Goal: Transaction & Acquisition: Purchase product/service

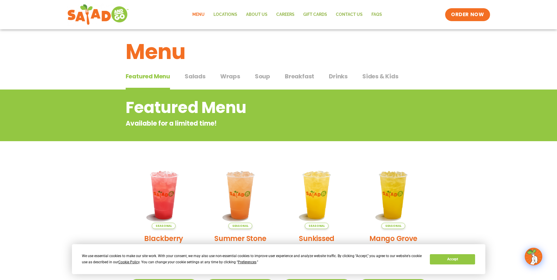
scroll to position [147, 0]
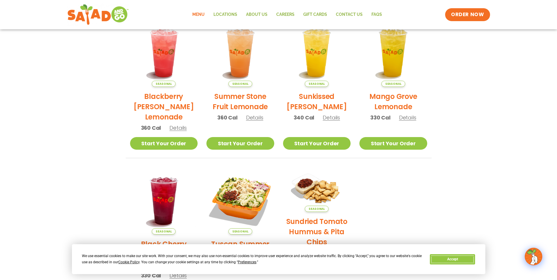
click at [468, 262] on button "Accept" at bounding box center [452, 259] width 45 height 10
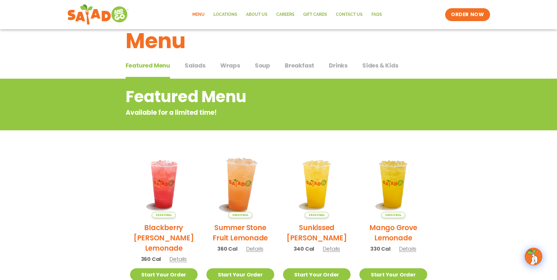
scroll to position [0, 0]
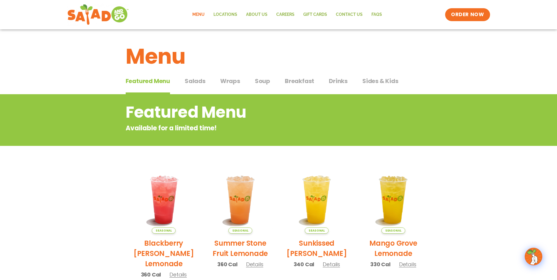
click at [195, 85] on span "Salads" at bounding box center [195, 81] width 21 height 9
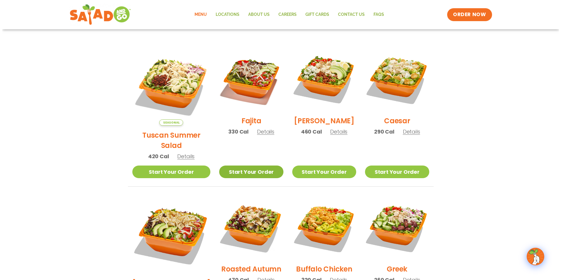
scroll to position [147, 0]
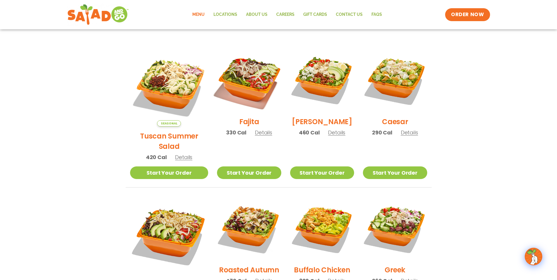
click at [233, 100] on img at bounding box center [248, 80] width 75 height 75
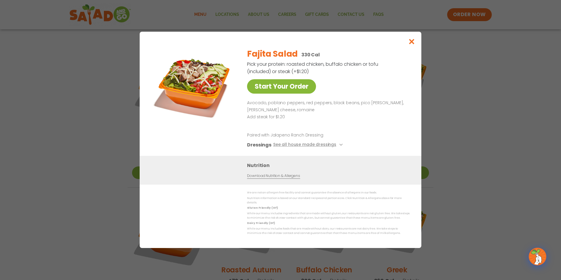
click at [298, 94] on link "Start Your Order" at bounding box center [281, 86] width 69 height 14
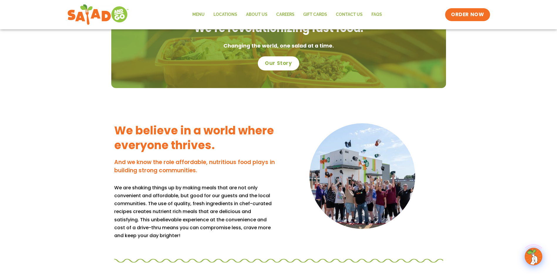
scroll to position [499, 0]
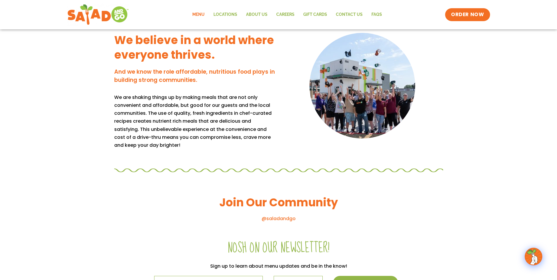
click at [201, 9] on link "Menu" at bounding box center [198, 15] width 21 height 14
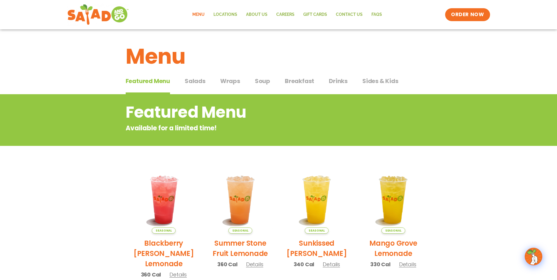
click at [207, 82] on div "Featured Menu Featured Menu Salads Salads Wraps Wraps Soup Soup Breakfast Break…" at bounding box center [279, 85] width 306 height 20
click at [202, 82] on span "Salads" at bounding box center [195, 81] width 21 height 9
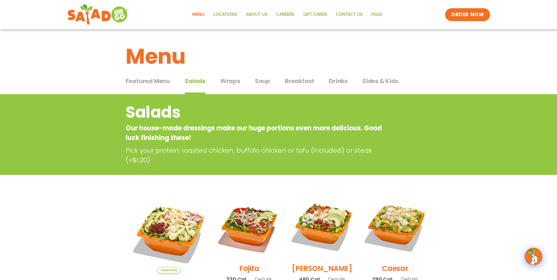
click at [264, 83] on span "Soup" at bounding box center [262, 81] width 15 height 9
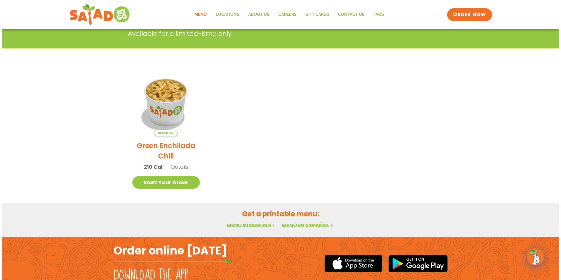
scroll to position [117, 0]
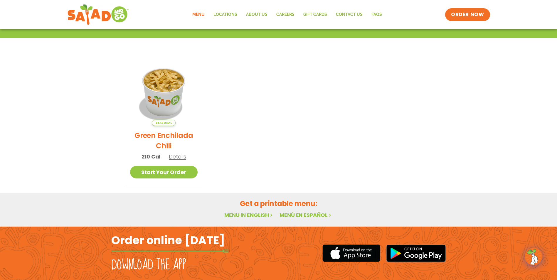
click at [175, 155] on span "Details" at bounding box center [177, 156] width 17 height 7
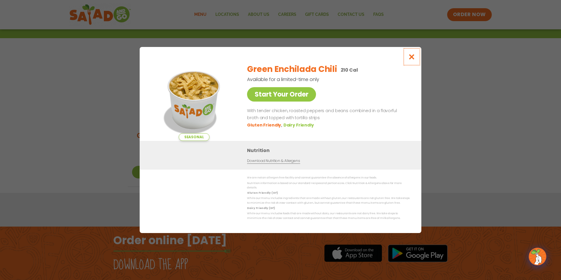
click at [412, 63] on button "Close modal" at bounding box center [411, 57] width 19 height 20
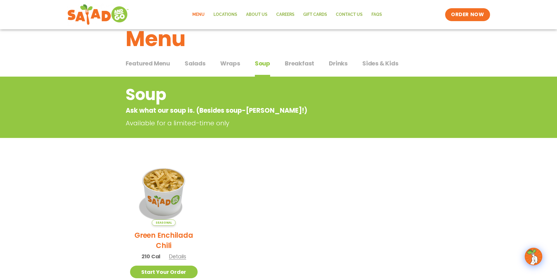
scroll to position [0, 0]
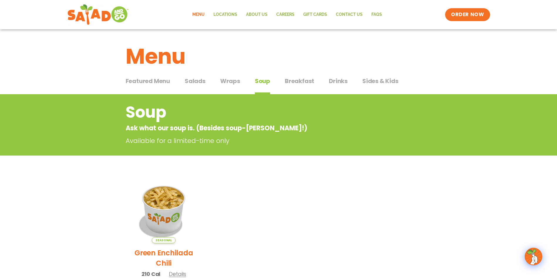
click at [380, 81] on span "Sides & Kids" at bounding box center [380, 81] width 36 height 9
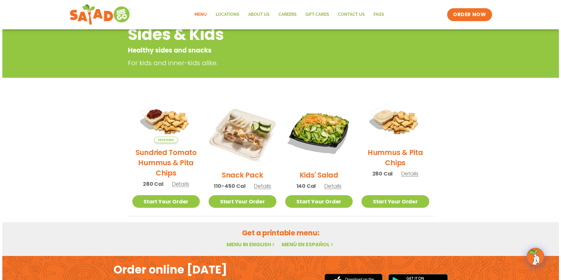
scroll to position [88, 0]
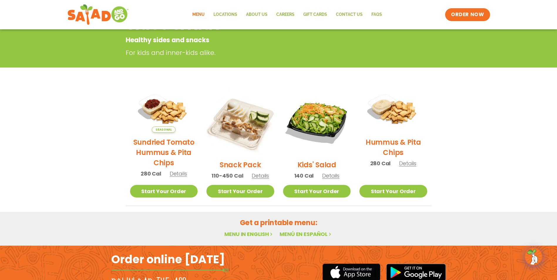
click at [405, 163] on span "Details" at bounding box center [407, 163] width 17 height 7
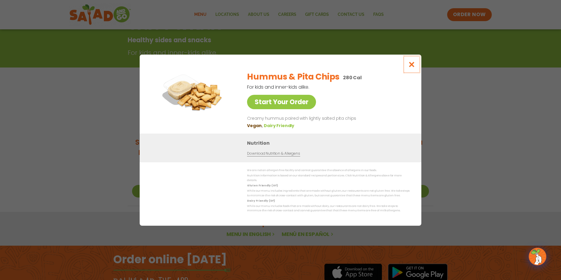
click at [413, 65] on icon "Close modal" at bounding box center [411, 64] width 7 height 6
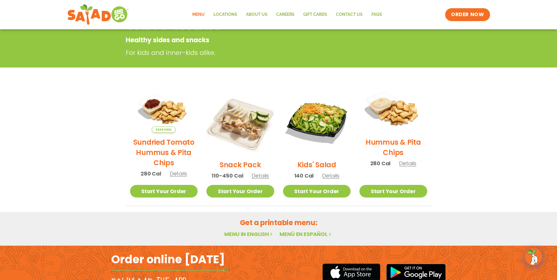
click at [397, 118] on img at bounding box center [393, 110] width 78 height 55
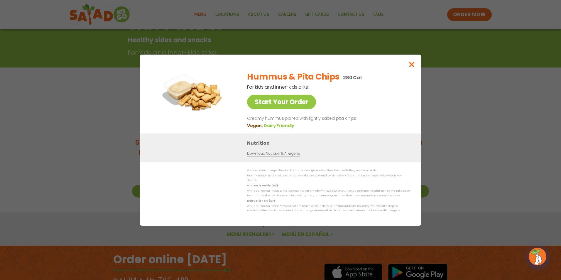
click at [288, 155] on link "Download Nutrition & Allergens" at bounding box center [273, 154] width 53 height 6
